Goal: Information Seeking & Learning: Learn about a topic

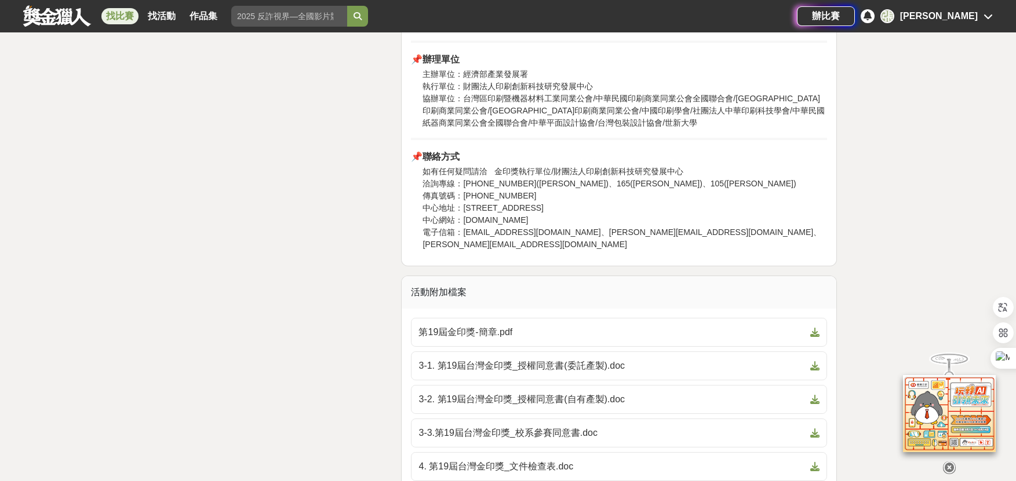
scroll to position [1506, 0]
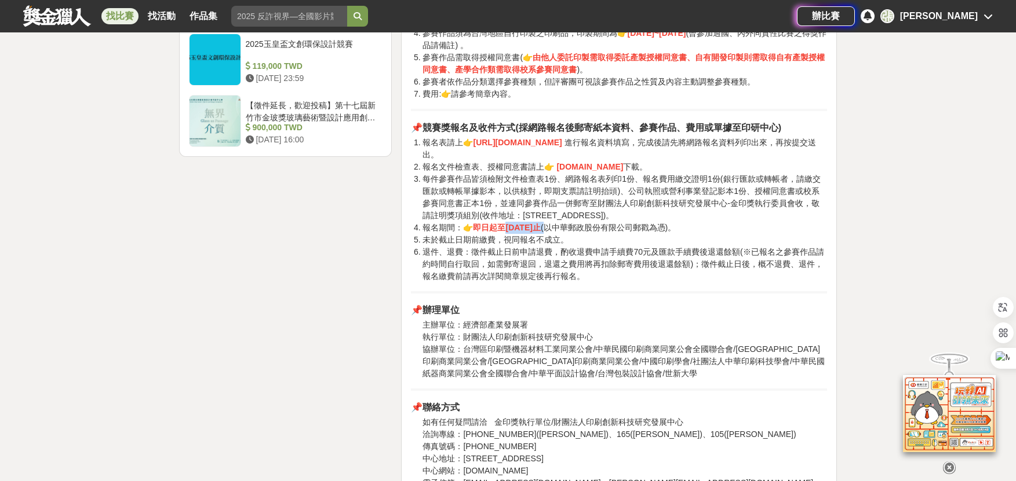
drag, startPoint x: 507, startPoint y: 397, endPoint x: 576, endPoint y: 394, distance: 68.4
click at [576, 234] on li "報名期間：👉 即日起至114年07月31日止 (以中華郵政股份有限公司郵戳為憑)。" at bounding box center [624, 228] width 404 height 12
click at [645, 246] on li "未於截止日期前繳費，視同報名不成立。" at bounding box center [624, 240] width 404 height 12
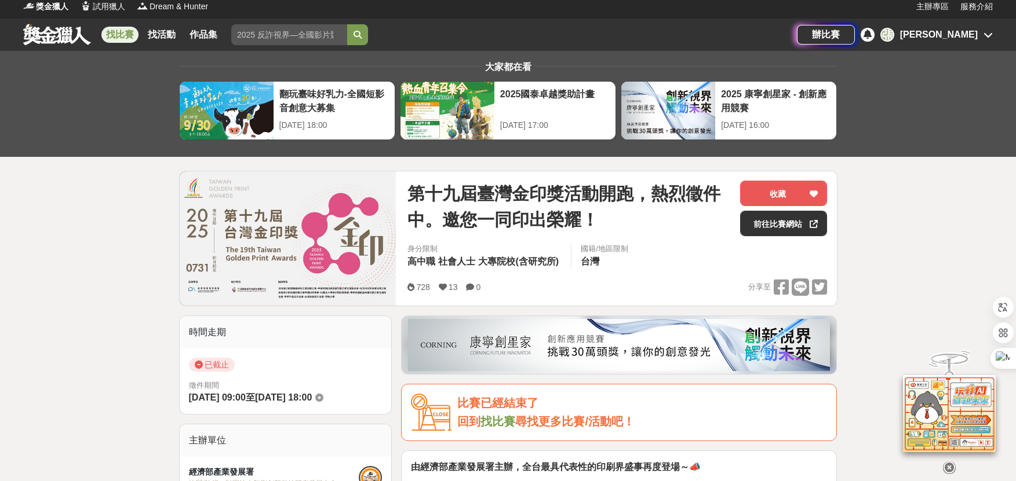
scroll to position [0, 0]
